Goal: Task Accomplishment & Management: Manage account settings

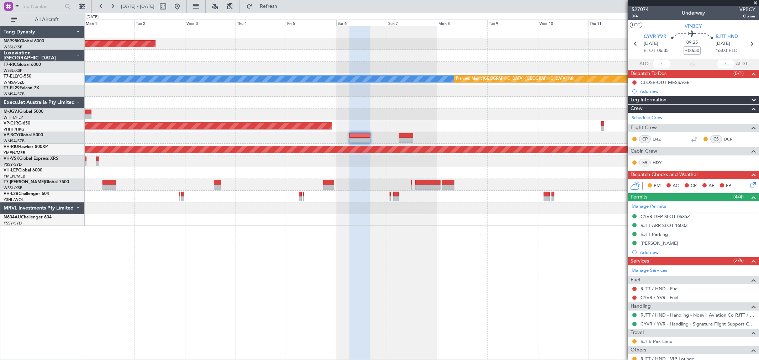
scroll to position [88, 0]
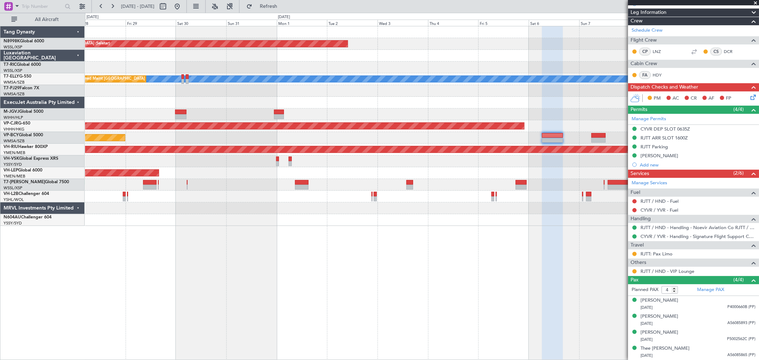
click at [426, 183] on div "Planned Maint [GEOGRAPHIC_DATA] (Seletar) [PERSON_NAME] Planned Maint [GEOGRAPH…" at bounding box center [422, 126] width 674 height 200
click at [465, 132] on div "Planned Maint [GEOGRAPHIC_DATA] (Seletar) [PERSON_NAME] Planned Maint [GEOGRAPH…" at bounding box center [422, 126] width 674 height 200
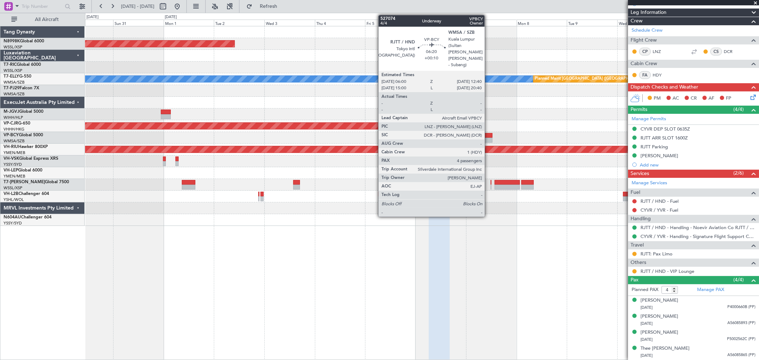
click at [488, 138] on div at bounding box center [485, 140] width 14 height 5
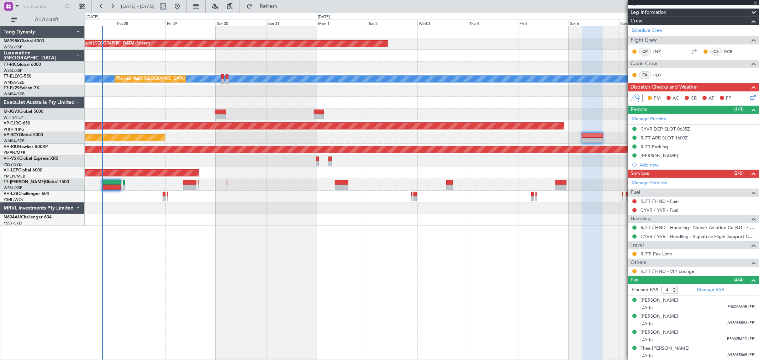
click at [502, 120] on div "Planned Maint [GEOGRAPHIC_DATA] ([GEOGRAPHIC_DATA] Intl)" at bounding box center [422, 126] width 674 height 12
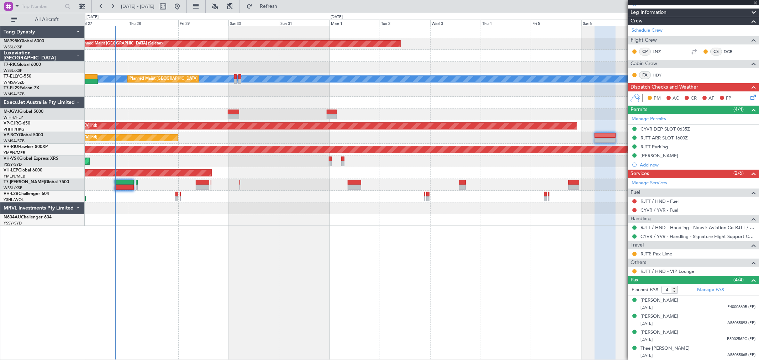
type input "+00:10"
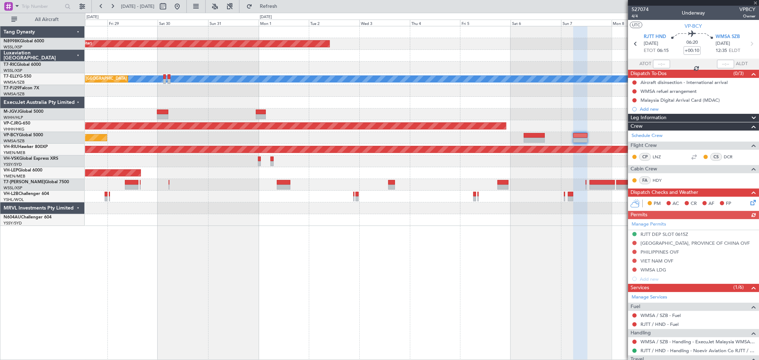
click at [416, 114] on div "Planned Maint [GEOGRAPHIC_DATA] (Halim Intl)" at bounding box center [422, 115] width 674 height 12
click at [502, 109] on div "Planned Maint [GEOGRAPHIC_DATA] (Seletar) Planned Maint [GEOGRAPHIC_DATA] ([GEO…" at bounding box center [422, 126] width 674 height 200
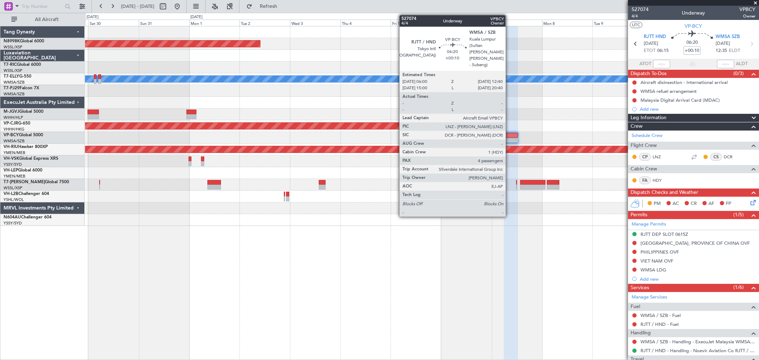
click at [509, 136] on div at bounding box center [511, 135] width 14 height 5
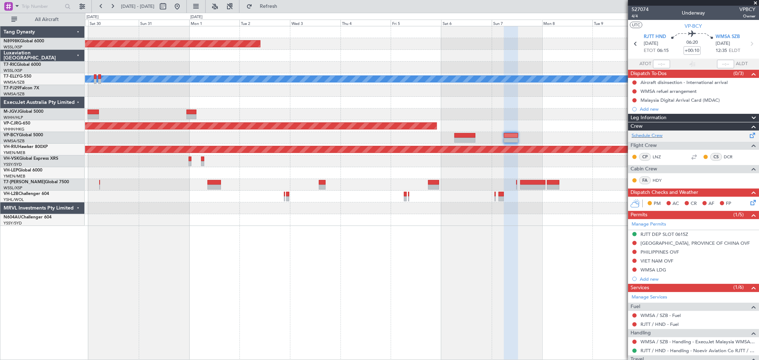
click at [513, 136] on div at bounding box center [511, 135] width 14 height 5
click at [636, 16] on span "4/4" at bounding box center [640, 16] width 17 height 6
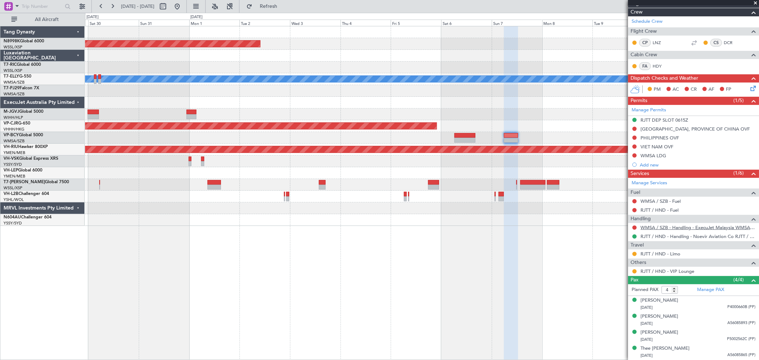
click at [660, 229] on link "WMSA / SZB - Handling - ExecuJet Malaysia WMSA / SZB" at bounding box center [698, 228] width 115 height 6
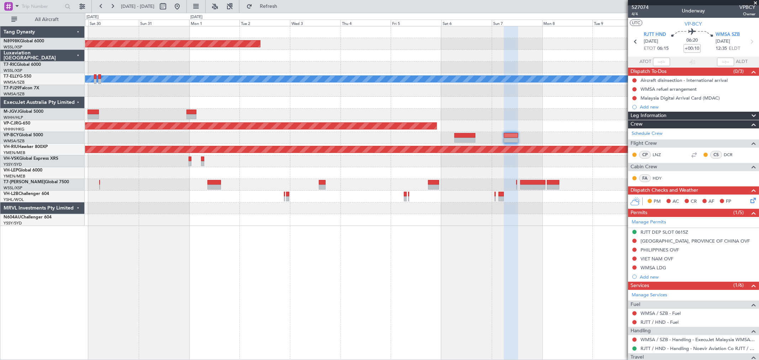
scroll to position [0, 0]
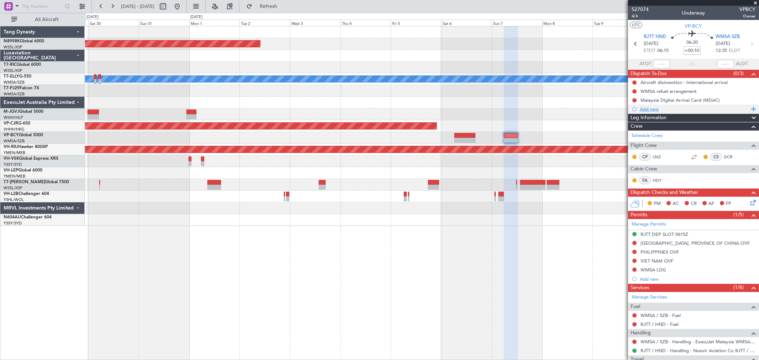
click at [652, 109] on div "Add new" at bounding box center [694, 109] width 109 height 6
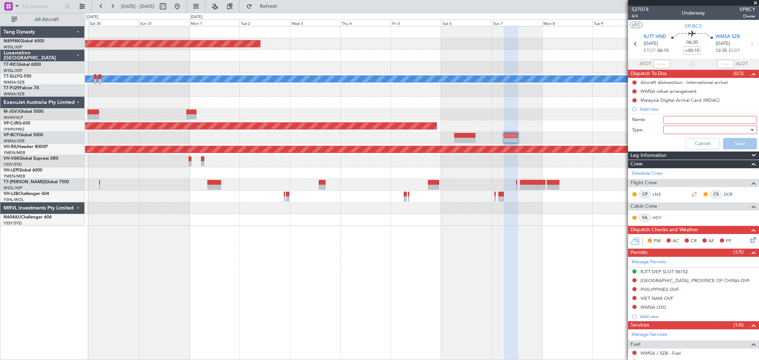
click at [668, 121] on input "Name:" at bounding box center [710, 120] width 94 height 8
type input "l"
type input "LEA GD FOR DEP"
click at [671, 132] on div at bounding box center [707, 130] width 83 height 11
click at [667, 151] on span "Country" at bounding box center [706, 155] width 83 height 11
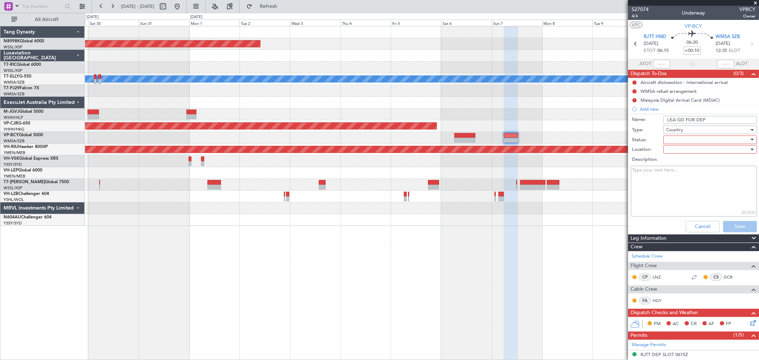
click at [670, 147] on div at bounding box center [707, 149] width 83 height 11
click at [684, 131] on div at bounding box center [379, 180] width 759 height 360
click at [684, 131] on div "Country" at bounding box center [707, 130] width 83 height 11
click at [678, 144] on span "Generic" at bounding box center [706, 144] width 83 height 11
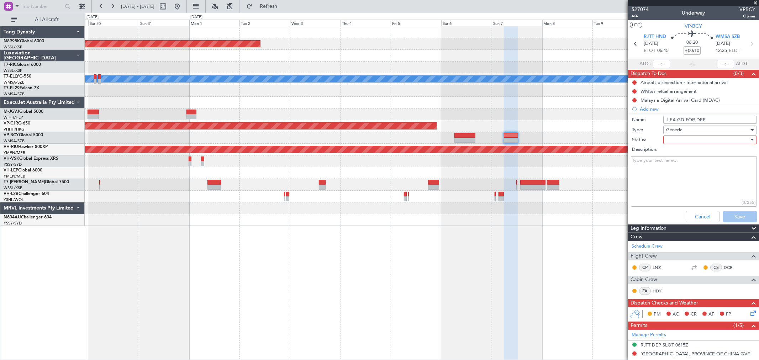
click at [675, 141] on div at bounding box center [707, 140] width 83 height 11
click at [671, 153] on span "Not Started" at bounding box center [706, 154] width 83 height 11
click at [734, 214] on button "Save" at bounding box center [740, 216] width 34 height 11
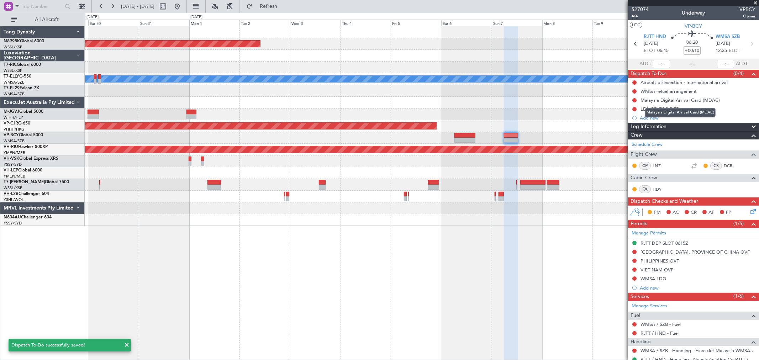
click at [657, 109] on div "Malaysia Digital Arrival Card (MDAC)" at bounding box center [680, 112] width 70 height 9
click at [656, 111] on div "LEA GD FOR DEP" at bounding box center [660, 109] width 38 height 6
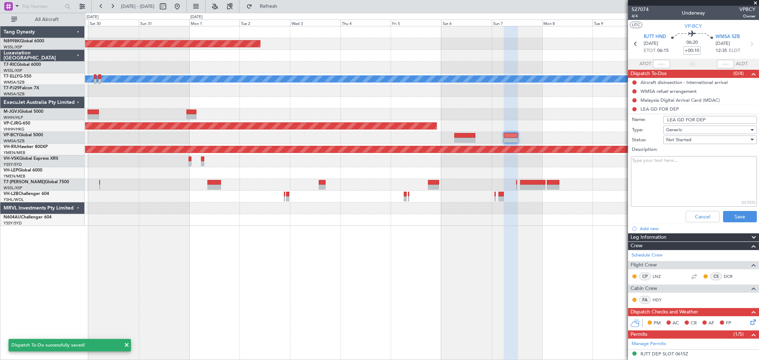
click at [708, 120] on input "LEA GD FOR DEP" at bounding box center [710, 120] width 94 height 8
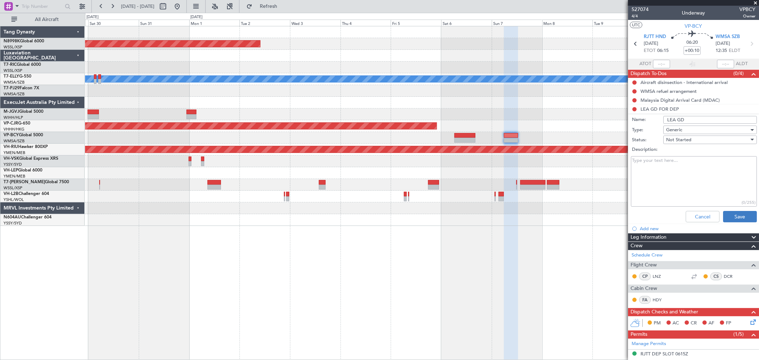
type input "LEA GD"
click at [736, 213] on button "Save" at bounding box center [740, 216] width 34 height 11
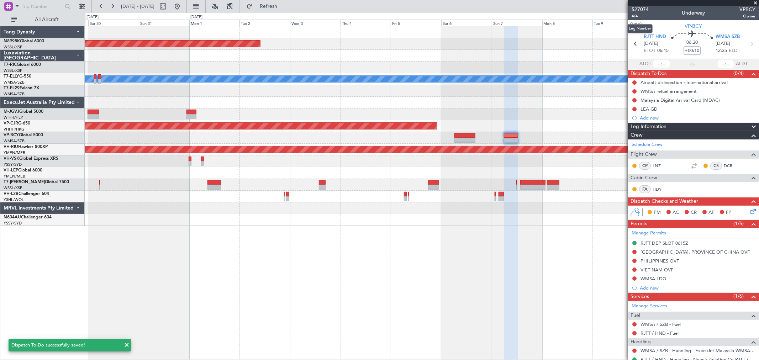
click at [632, 17] on span "4/4" at bounding box center [640, 16] width 17 height 6
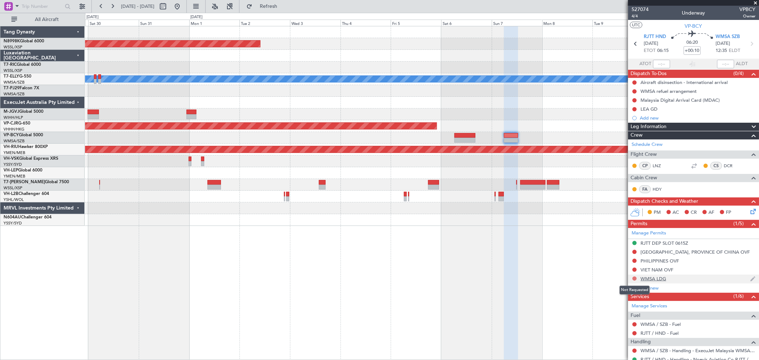
click at [635, 278] on button at bounding box center [635, 279] width 4 height 4
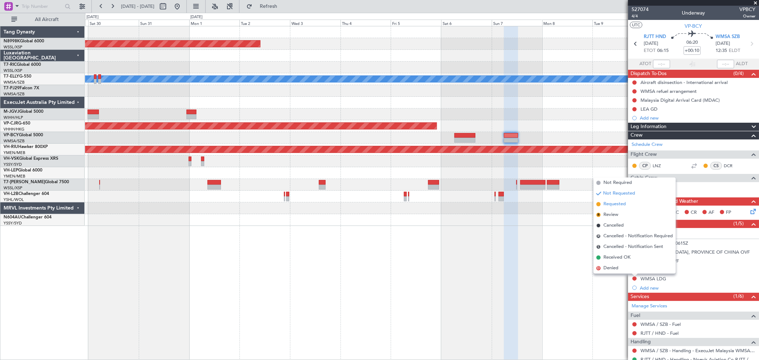
click at [617, 204] on span "Requested" at bounding box center [615, 204] width 22 height 7
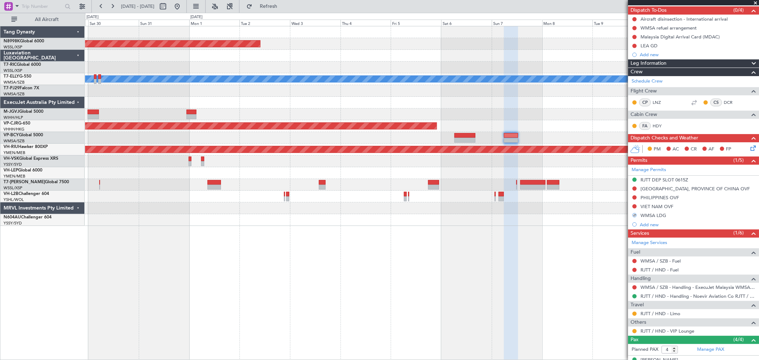
scroll to position [119, 0]
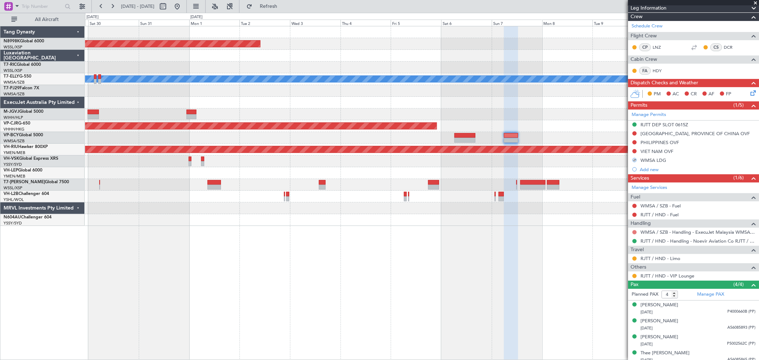
click at [635, 232] on button at bounding box center [635, 232] width 4 height 4
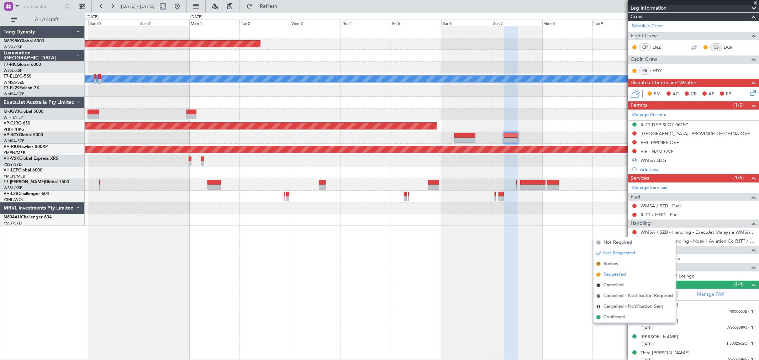
click at [605, 274] on span "Requested" at bounding box center [615, 274] width 22 height 7
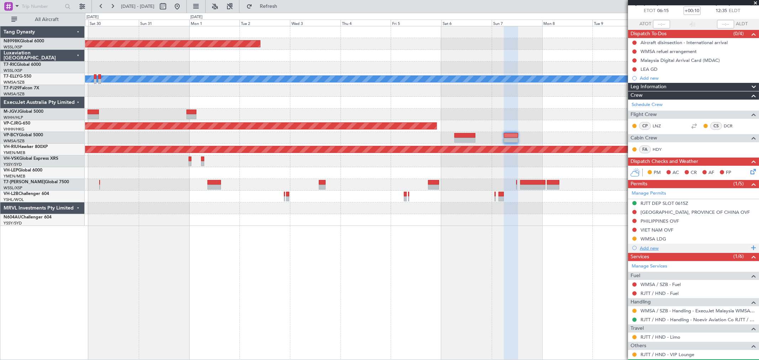
scroll to position [0, 0]
